Goal: Information Seeking & Learning: Check status

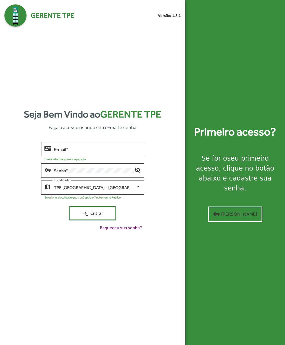
click at [60, 152] on input "E-mail *" at bounding box center [97, 149] width 87 height 5
type input "**********"
click at [81, 218] on span "login Entrar" at bounding box center [92, 213] width 37 height 10
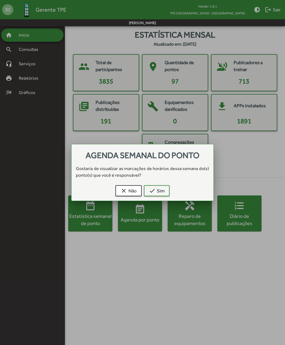
click at [152, 189] on mat-icon "check" at bounding box center [152, 190] width 7 height 7
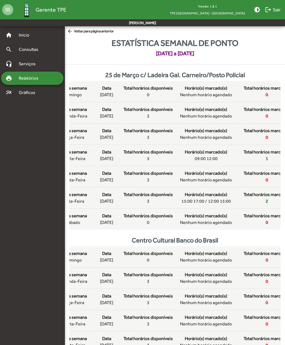
click at [79, 32] on span "arrow_back Voltar para página anterior" at bounding box center [90, 31] width 47 height 6
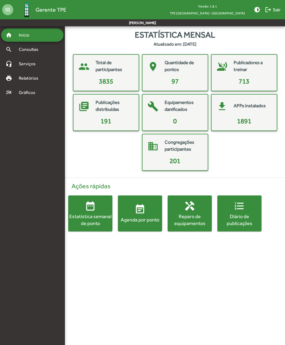
click at [134, 217] on div "Agenda por ponto" at bounding box center [140, 219] width 44 height 7
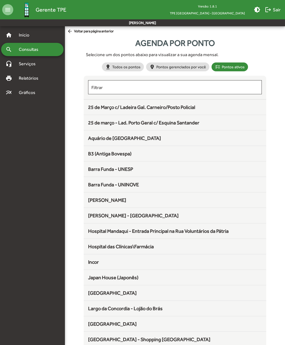
click at [92, 108] on span "25 de Março c/ Ladeira Gal. Carneiro/Posto Policial" at bounding box center [141, 107] width 107 height 6
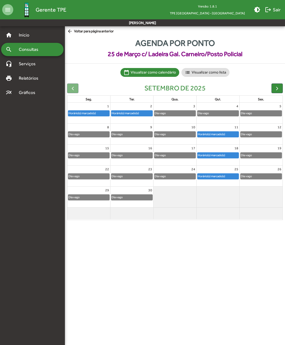
click at [278, 87] on span "button" at bounding box center [278, 88] width 6 height 6
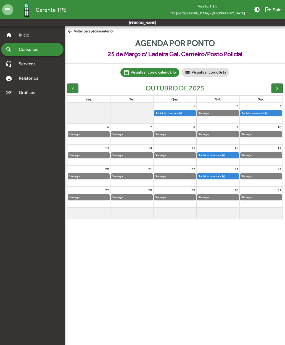
click at [75, 31] on span "arrow_back Voltar para página anterior" at bounding box center [90, 31] width 47 height 6
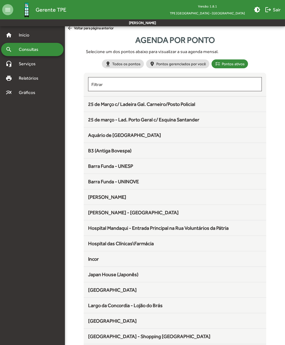
scroll to position [4, 0]
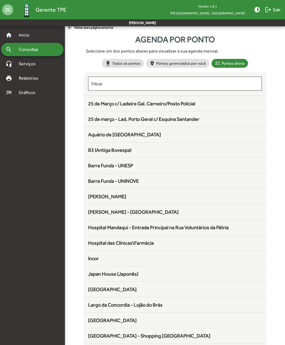
click at [88, 152] on span "B3 (Antiga Bovespa)" at bounding box center [109, 150] width 43 height 6
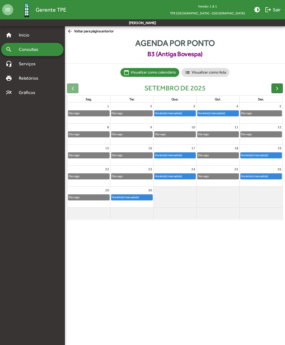
click at [277, 89] on span "button" at bounding box center [278, 88] width 6 height 6
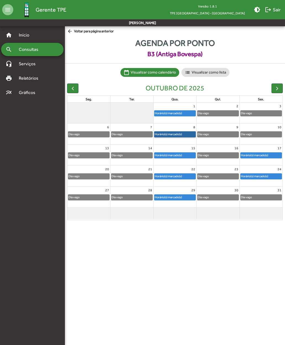
click at [162, 136] on link "Horário(s) marcado(s)" at bounding box center [175, 134] width 42 height 6
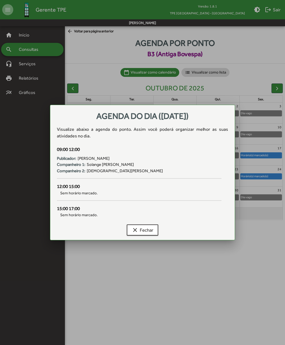
click at [133, 229] on mat-icon "clear" at bounding box center [135, 230] width 7 height 7
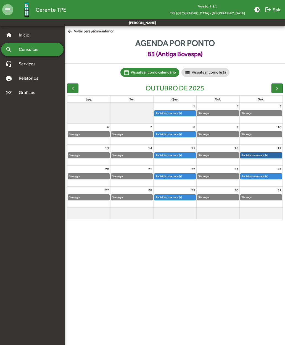
click at [266, 154] on link "Horário(s) marcado(s)" at bounding box center [262, 155] width 42 height 6
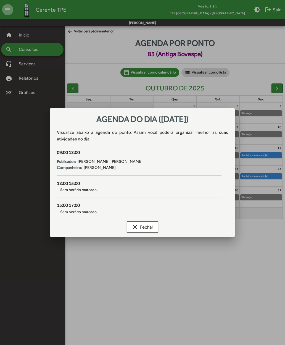
click at [131, 225] on button "clear Fechar" at bounding box center [143, 226] width 32 height 11
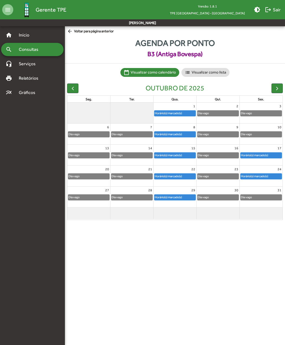
click at [276, 90] on span "button" at bounding box center [278, 88] width 6 height 6
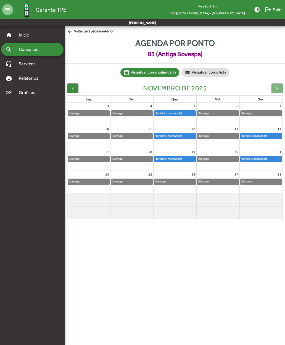
click at [71, 87] on span "button" at bounding box center [73, 88] width 6 height 6
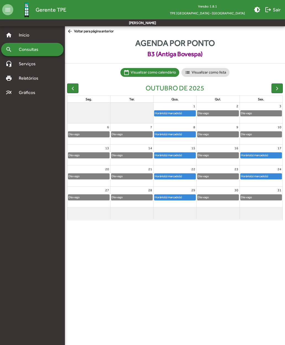
click at [71, 88] on span "button" at bounding box center [73, 88] width 6 height 6
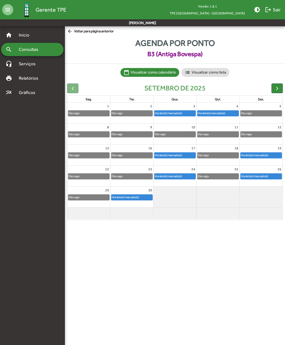
click at [76, 31] on span "arrow_back Voltar para página anterior" at bounding box center [90, 31] width 47 height 6
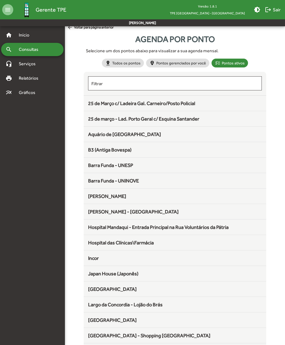
scroll to position [4, 0]
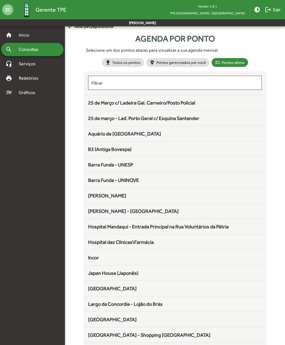
click at [93, 134] on span "Aquário de [GEOGRAPHIC_DATA]" at bounding box center [124, 134] width 73 height 6
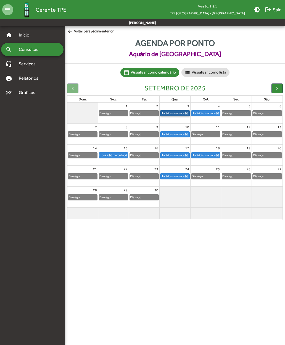
click at [169, 116] on link "Horário(s) marcado(s)" at bounding box center [174, 113] width 29 height 6
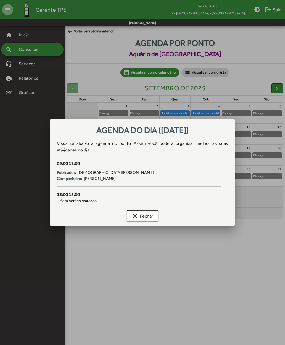
click at [134, 216] on mat-icon "clear" at bounding box center [135, 216] width 7 height 7
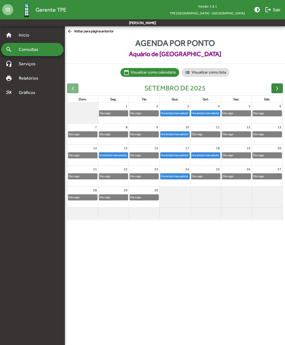
click at [277, 89] on span "button" at bounding box center [278, 88] width 6 height 6
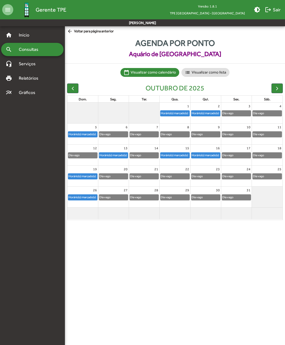
click at [279, 90] on span "button" at bounding box center [278, 88] width 6 height 6
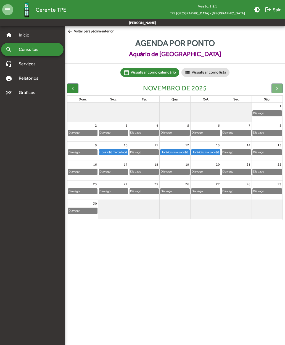
click at [279, 91] on div at bounding box center [277, 88] width 11 height 10
click at [69, 90] on button "button" at bounding box center [72, 88] width 11 height 10
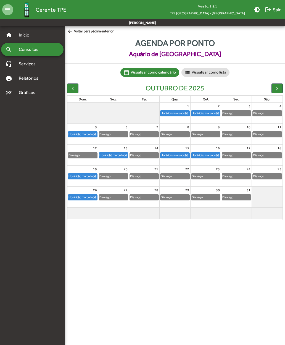
click at [72, 89] on span "button" at bounding box center [73, 88] width 6 height 6
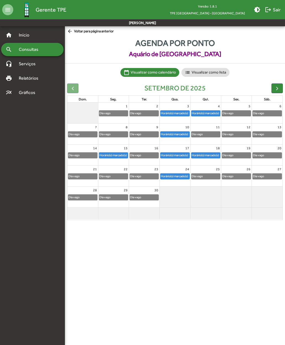
click at [74, 33] on span "arrow_back Voltar para página anterior" at bounding box center [90, 31] width 47 height 6
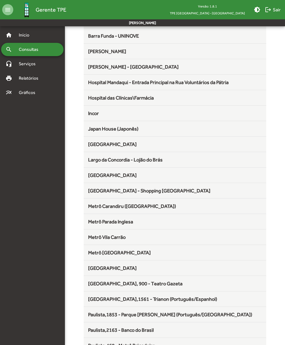
scroll to position [149, 0]
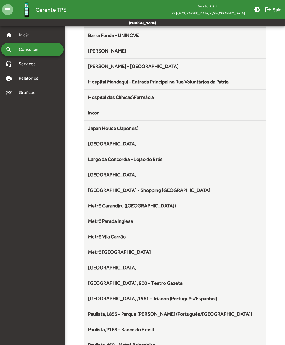
click at [95, 129] on span "Japan House (Japonês)" at bounding box center [113, 128] width 50 height 6
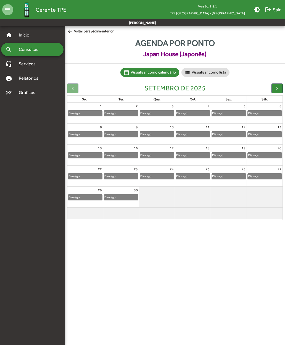
click at [277, 88] on span "button" at bounding box center [278, 88] width 6 height 6
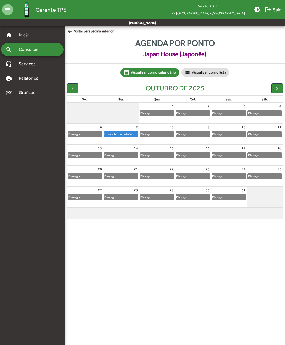
click at [278, 89] on span "button" at bounding box center [278, 88] width 6 height 6
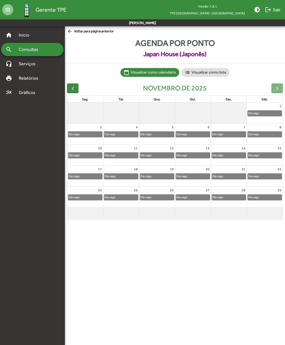
click at [278, 89] on div at bounding box center [277, 88] width 11 height 10
click at [73, 87] on span "button" at bounding box center [73, 88] width 6 height 6
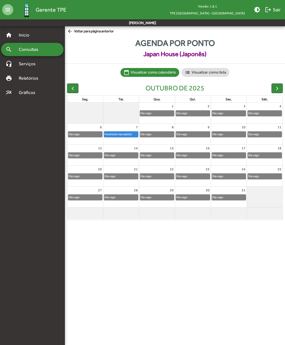
click at [72, 33] on mat-icon "arrow_back" at bounding box center [70, 31] width 7 height 6
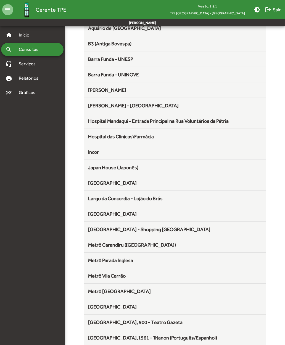
scroll to position [112, 0]
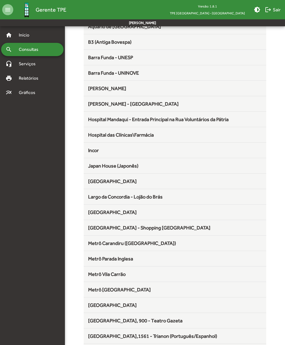
click at [94, 185] on div "[GEOGRAPHIC_DATA]" at bounding box center [175, 180] width 174 height 7
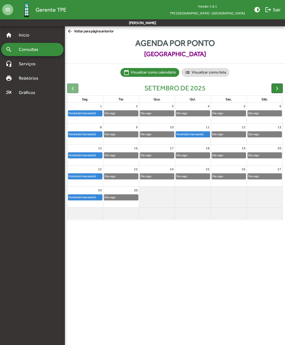
click at [277, 88] on span "button" at bounding box center [278, 88] width 6 height 6
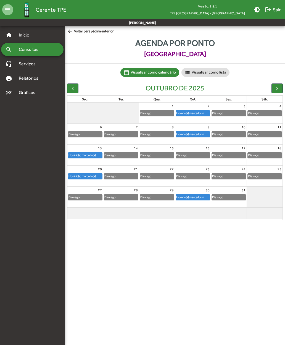
click at [276, 89] on span "button" at bounding box center [278, 88] width 6 height 6
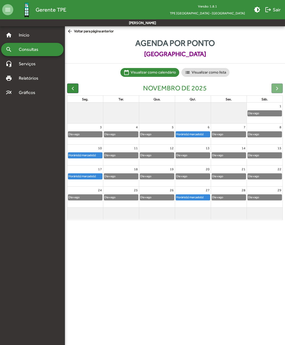
click at [279, 90] on div at bounding box center [277, 88] width 11 height 10
click at [278, 90] on div at bounding box center [277, 88] width 11 height 10
click at [69, 87] on button "button" at bounding box center [72, 88] width 11 height 10
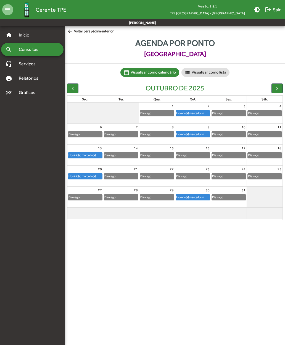
click at [70, 88] on span "button" at bounding box center [73, 88] width 6 height 6
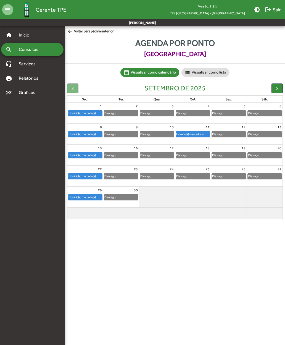
click at [76, 32] on span "arrow_back Voltar para página anterior" at bounding box center [90, 31] width 47 height 6
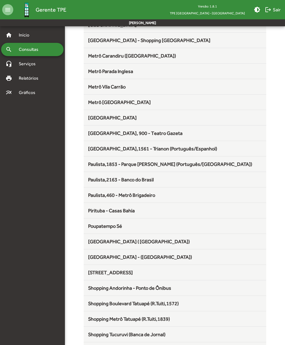
scroll to position [300, 0]
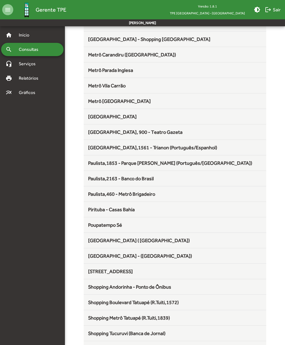
click at [93, 104] on span "Metrô [GEOGRAPHIC_DATA]" at bounding box center [119, 101] width 63 height 6
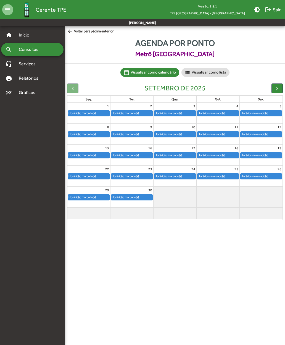
click at [277, 88] on span "button" at bounding box center [278, 88] width 6 height 6
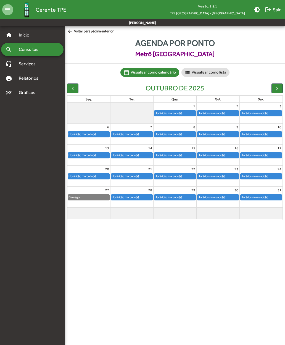
click at [278, 90] on span "button" at bounding box center [278, 88] width 6 height 6
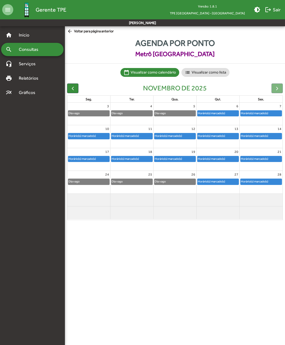
click at [70, 89] on span "button" at bounding box center [73, 88] width 6 height 6
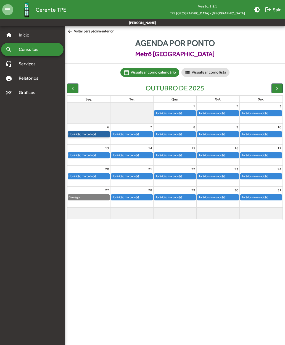
click at [79, 135] on link "Horário(s) marcado(s)" at bounding box center [89, 134] width 42 height 6
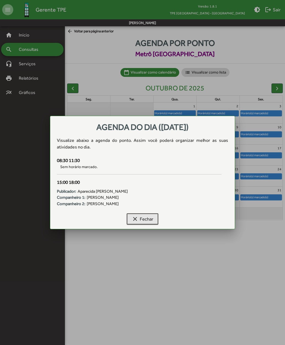
click at [132, 216] on mat-icon "clear" at bounding box center [135, 219] width 7 height 7
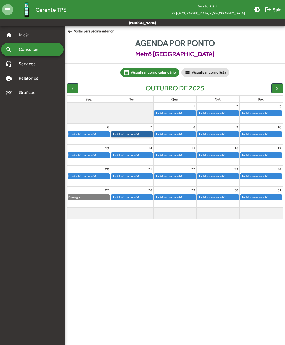
click at [124, 133] on link "Horário(s) marcado(s)" at bounding box center [132, 134] width 42 height 6
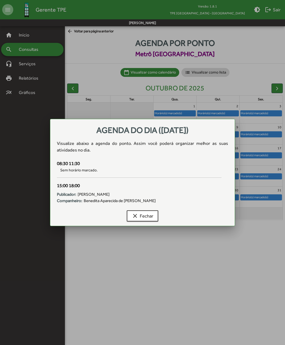
click at [132, 215] on mat-icon "clear" at bounding box center [135, 216] width 7 height 7
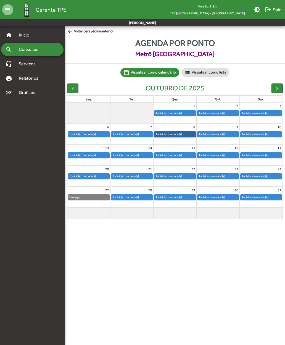
click at [164, 134] on link "Horário(s) marcado(s)" at bounding box center [175, 134] width 42 height 6
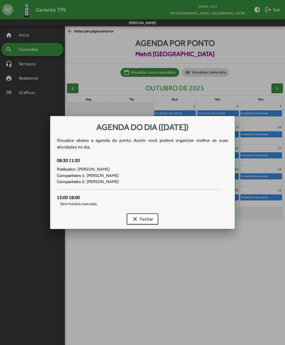
click at [130, 217] on button "clear Fechar" at bounding box center [143, 218] width 32 height 11
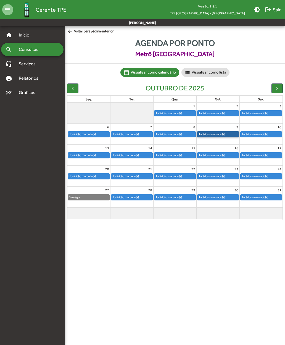
click at [207, 135] on link "Horário(s) marcado(s)" at bounding box center [218, 134] width 42 height 6
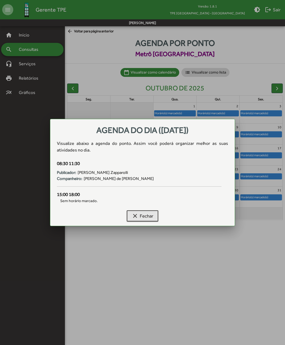
click at [137, 216] on mat-icon "clear" at bounding box center [135, 216] width 7 height 7
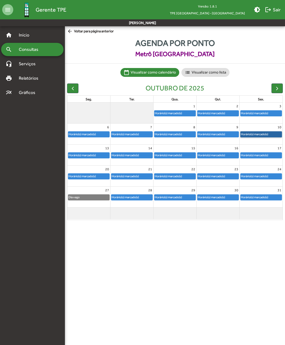
click at [262, 133] on link "Horário(s) marcado(s)" at bounding box center [262, 134] width 42 height 6
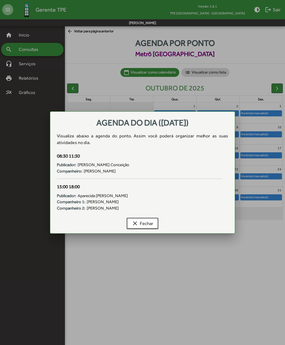
click at [134, 223] on mat-icon "clear" at bounding box center [135, 223] width 7 height 7
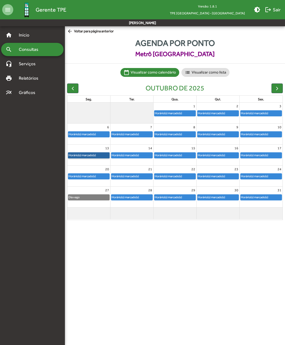
click at [79, 155] on link "Horário(s) marcado(s)" at bounding box center [89, 155] width 42 height 6
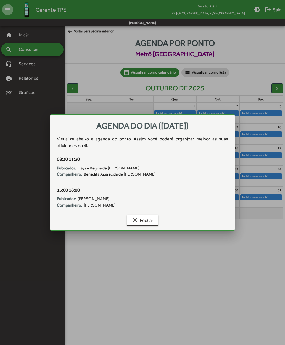
click at [132, 219] on mat-icon "clear" at bounding box center [135, 220] width 7 height 7
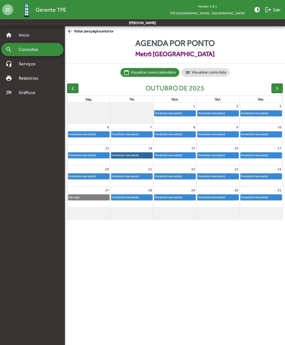
click at [123, 155] on link "Horário(s) marcado(s)" at bounding box center [132, 155] width 42 height 6
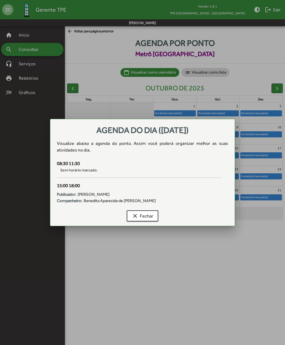
click at [134, 217] on mat-icon "clear" at bounding box center [135, 216] width 7 height 7
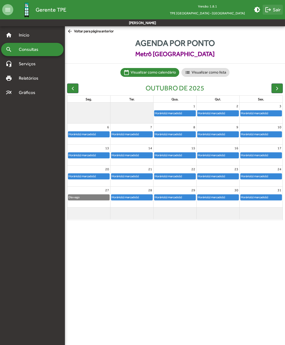
click at [269, 13] on span "logout Sair" at bounding box center [273, 10] width 16 height 10
